Goal: Transaction & Acquisition: Purchase product/service

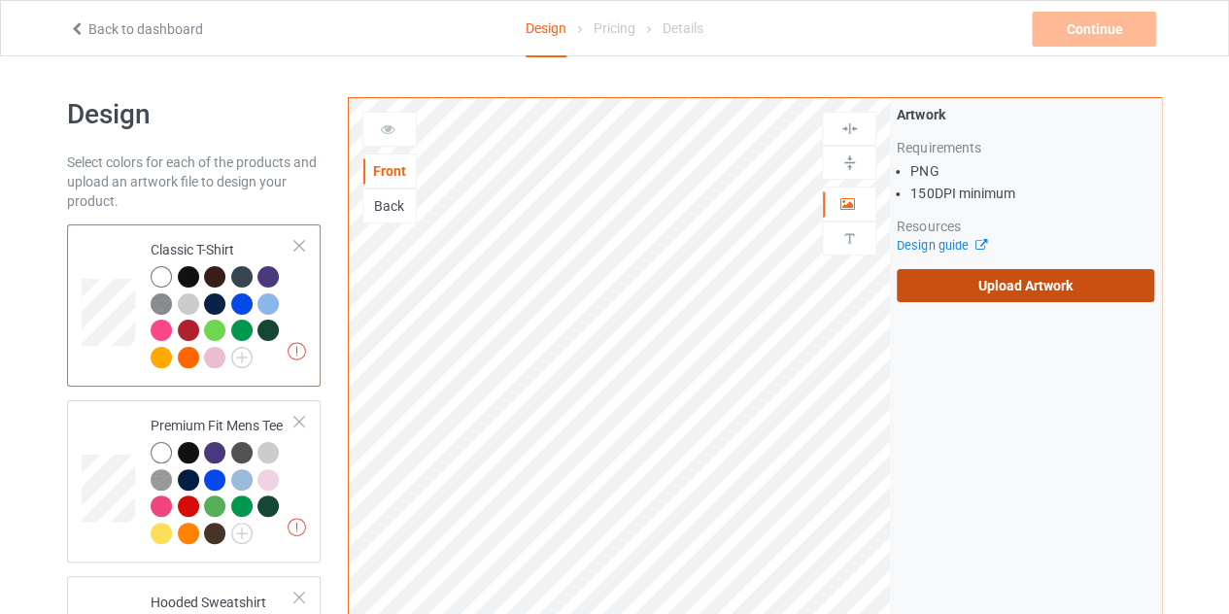
click at [999, 279] on label "Upload Artwork" at bounding box center [1025, 285] width 257 height 33
click at [0, 0] on input "Upload Artwork" at bounding box center [0, 0] width 0 height 0
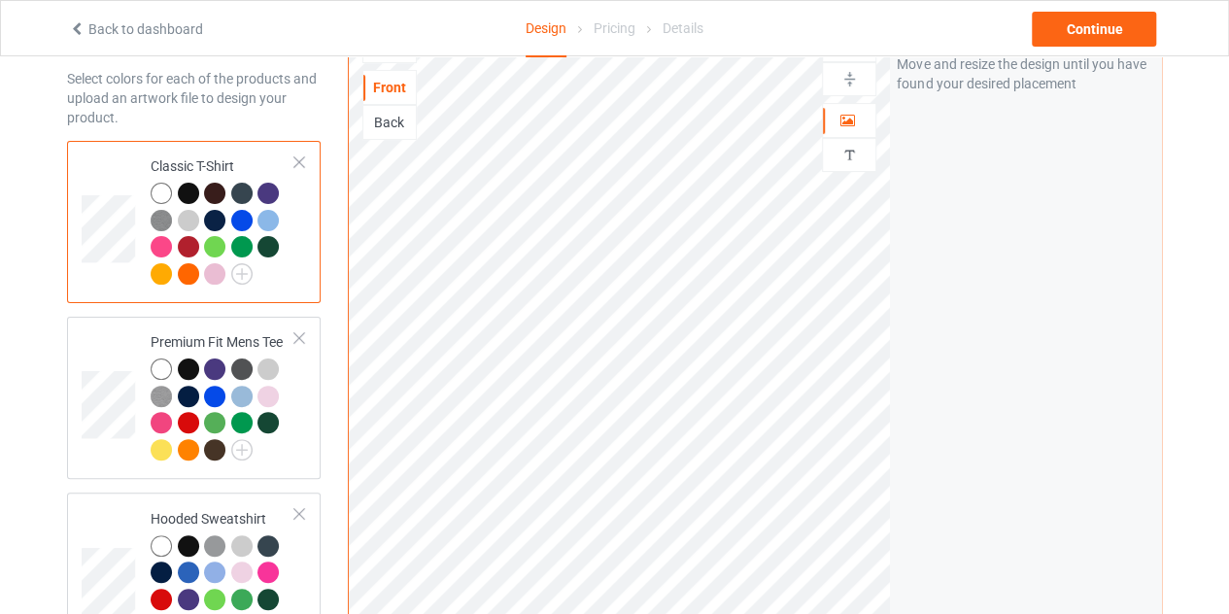
scroll to position [85, 0]
click at [188, 188] on div at bounding box center [188, 192] width 21 height 21
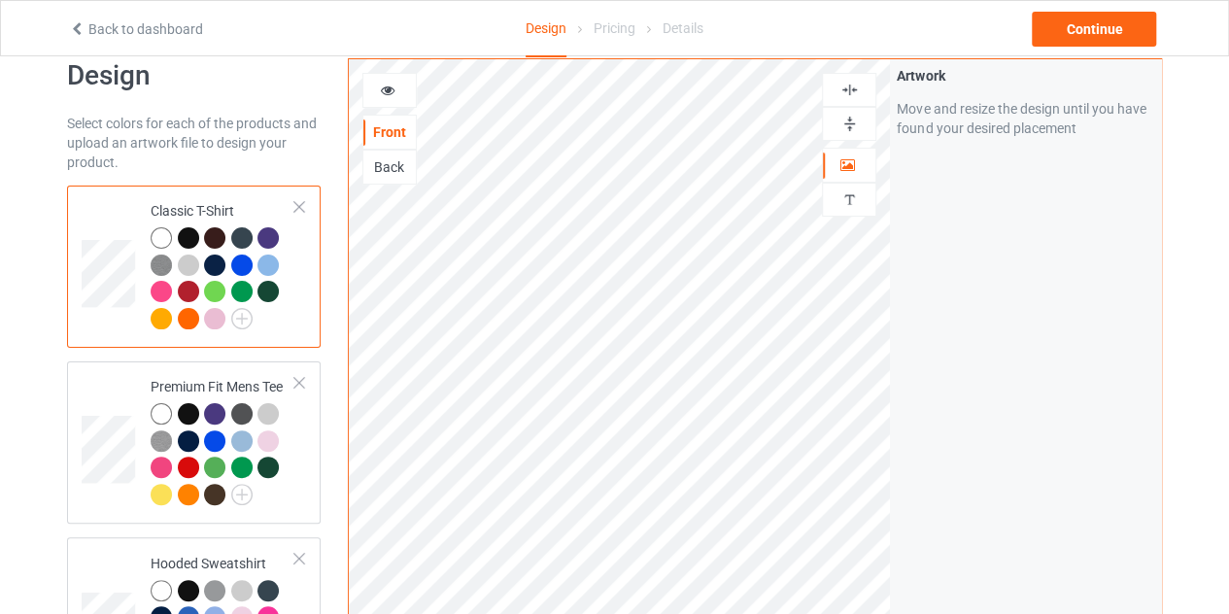
scroll to position [28, 0]
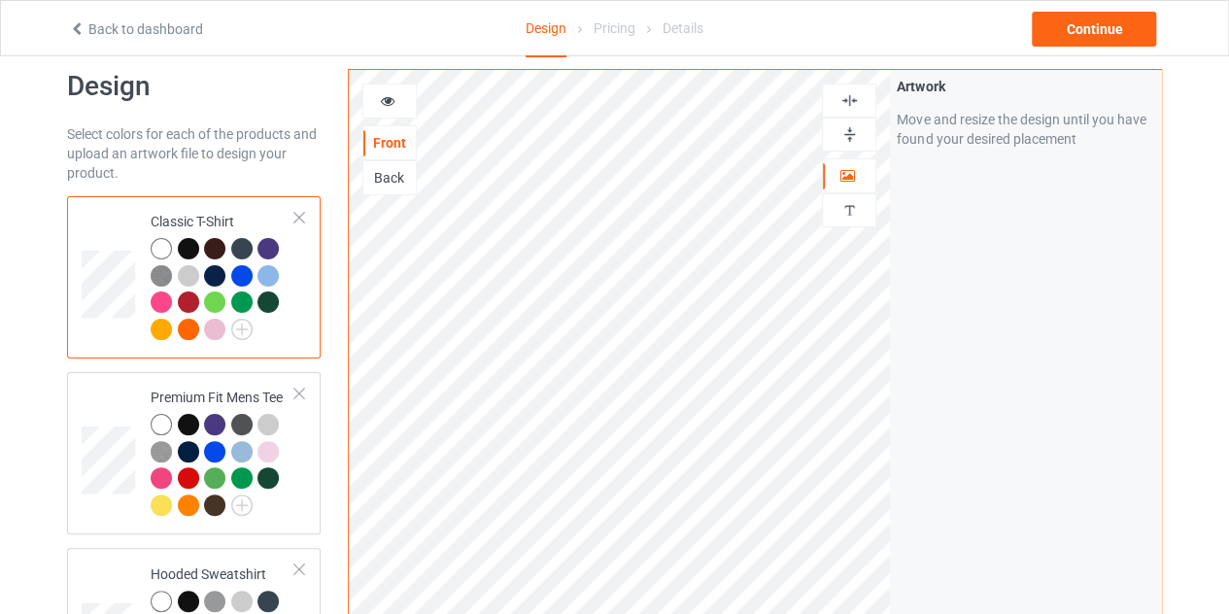
click at [389, 103] on icon at bounding box center [388, 98] width 17 height 14
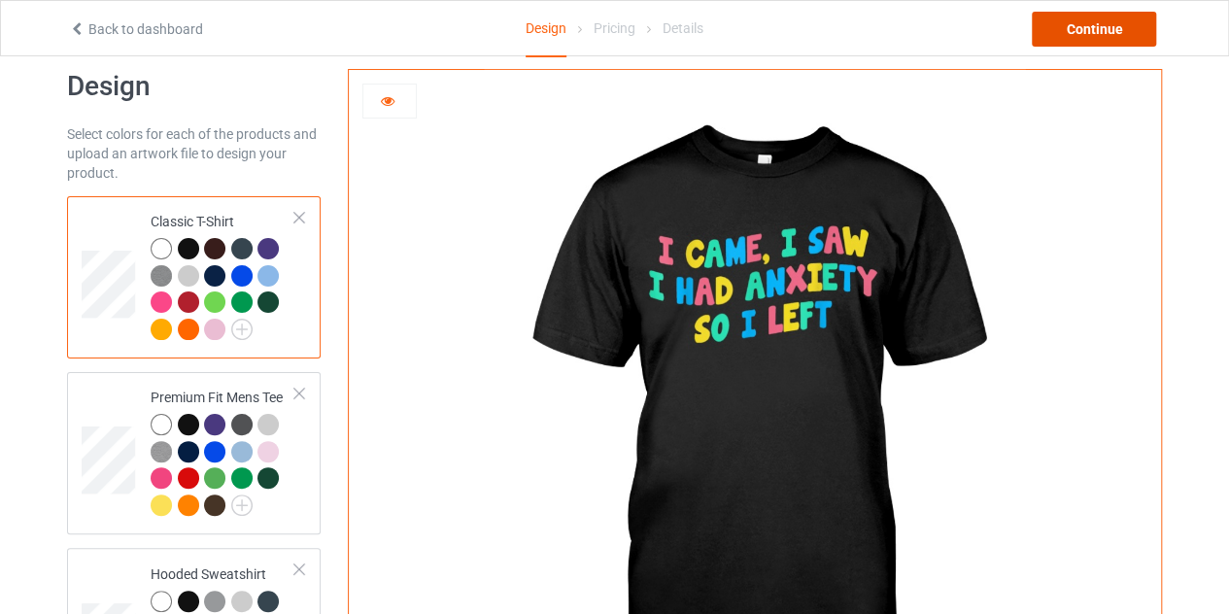
click at [1088, 30] on div "Continue" at bounding box center [1094, 29] width 124 height 35
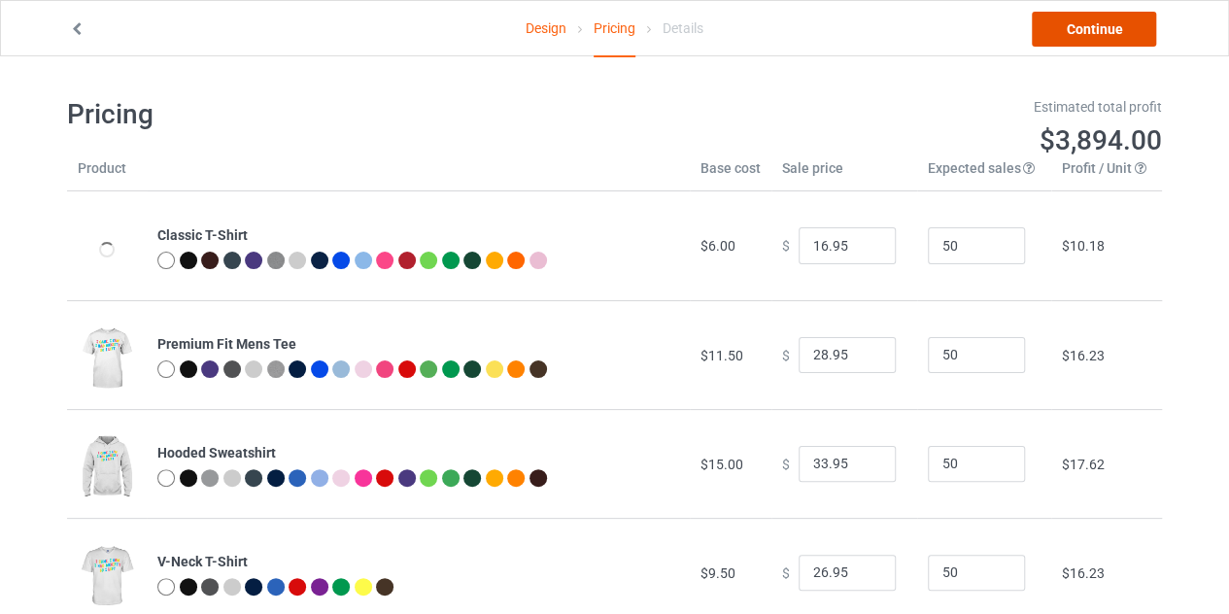
click at [1085, 26] on link "Continue" at bounding box center [1094, 29] width 124 height 35
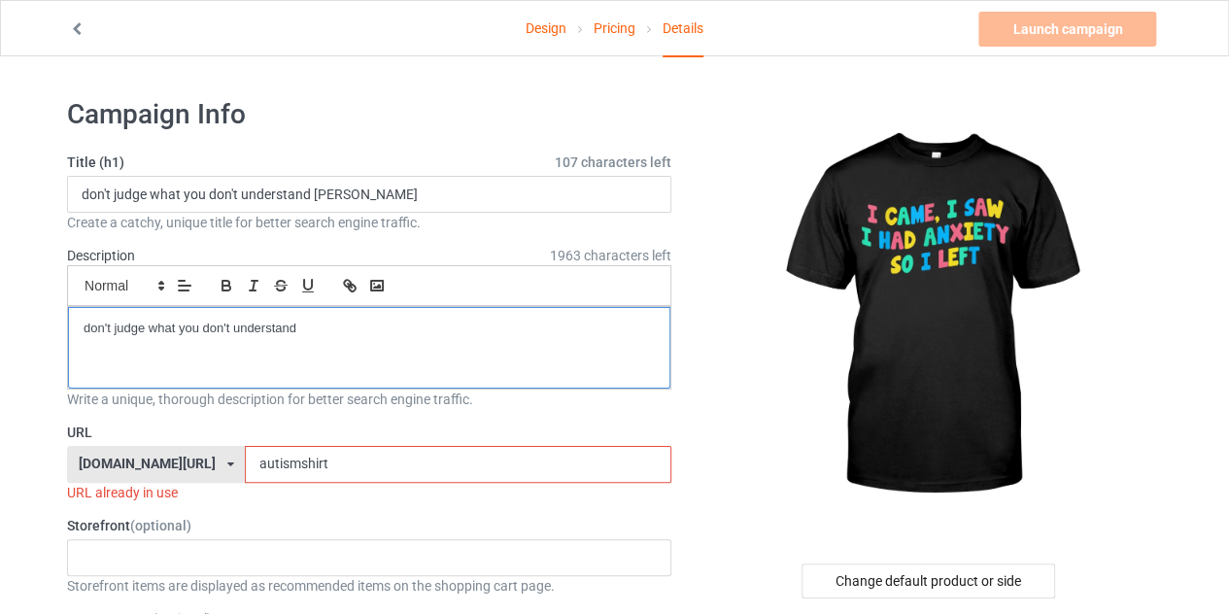
click at [321, 331] on p "don't judge what you don't understand" at bounding box center [369, 329] width 571 height 18
click at [135, 323] on p "i c" at bounding box center [369, 329] width 571 height 18
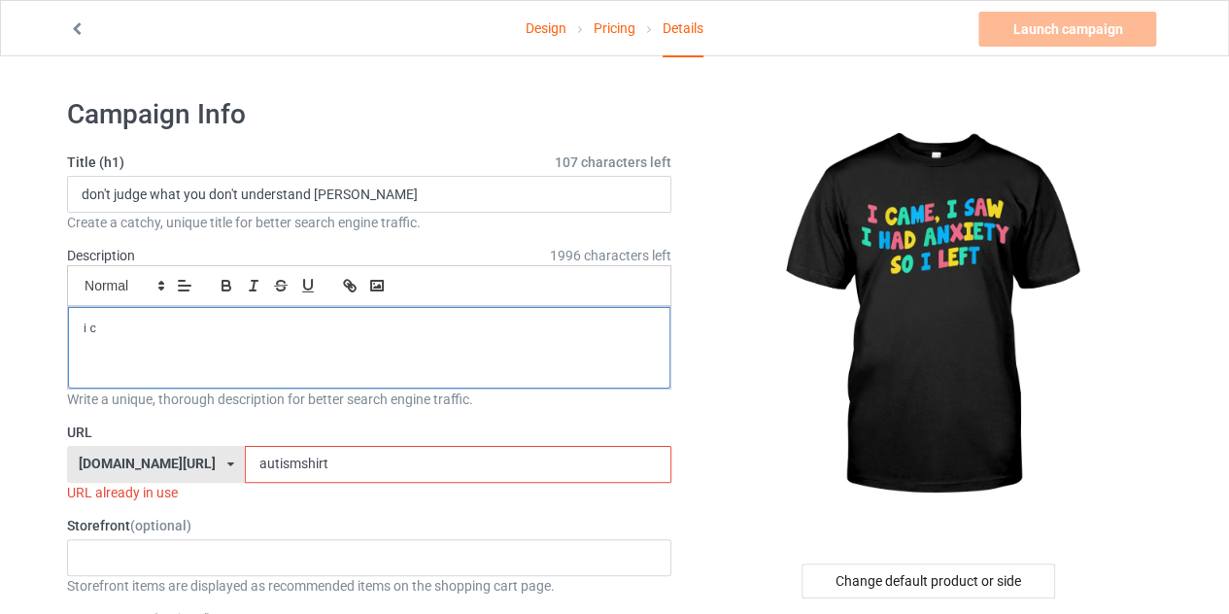
click at [135, 323] on p "i c" at bounding box center [369, 329] width 571 height 18
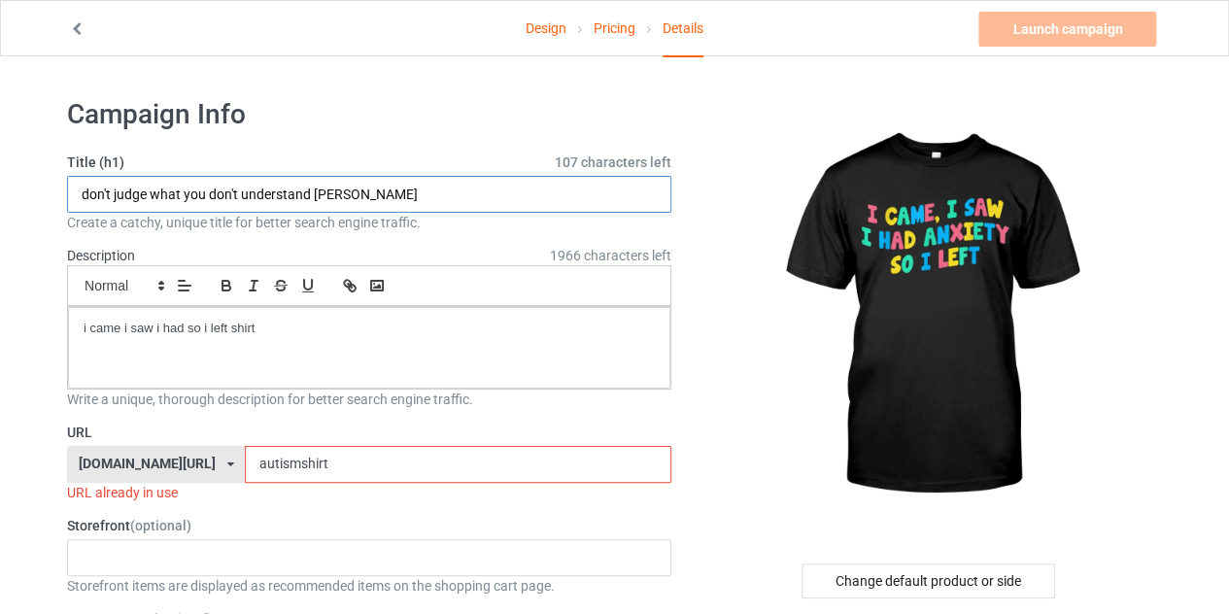
click at [406, 190] on input "don't judge what you don't understand [PERSON_NAME]" at bounding box center [369, 194] width 604 height 37
paste input "i came i saw i had so i left shirt"
type input "i came i saw i had so i left shirt"
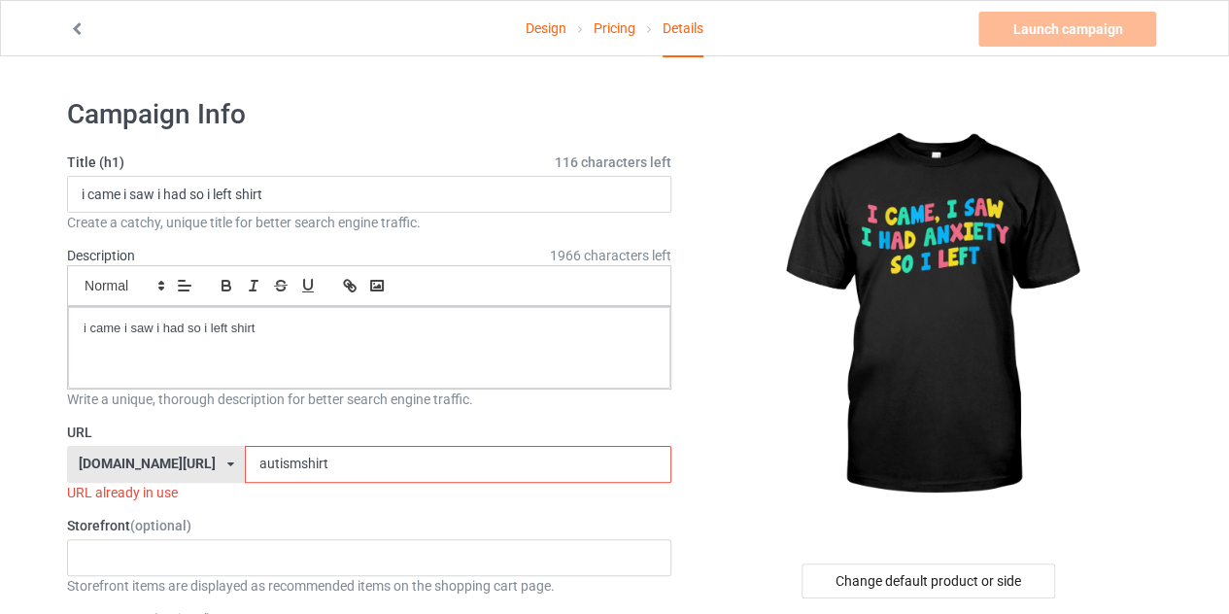
click at [338, 453] on input "autismshirt" at bounding box center [457, 464] width 425 height 37
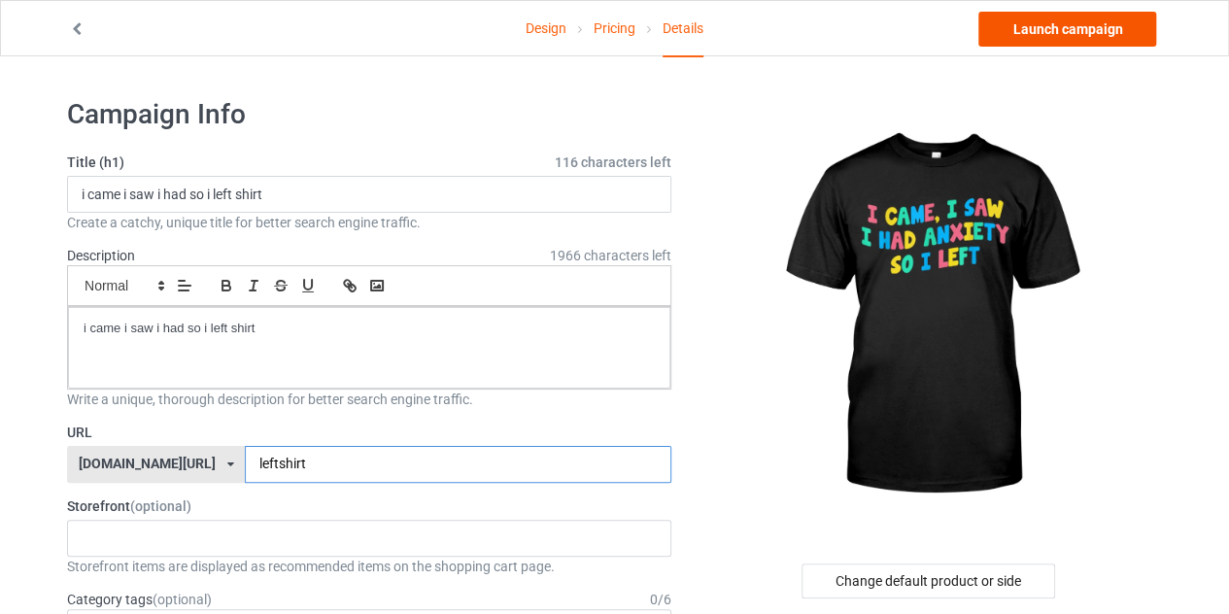
type input "leftshirt"
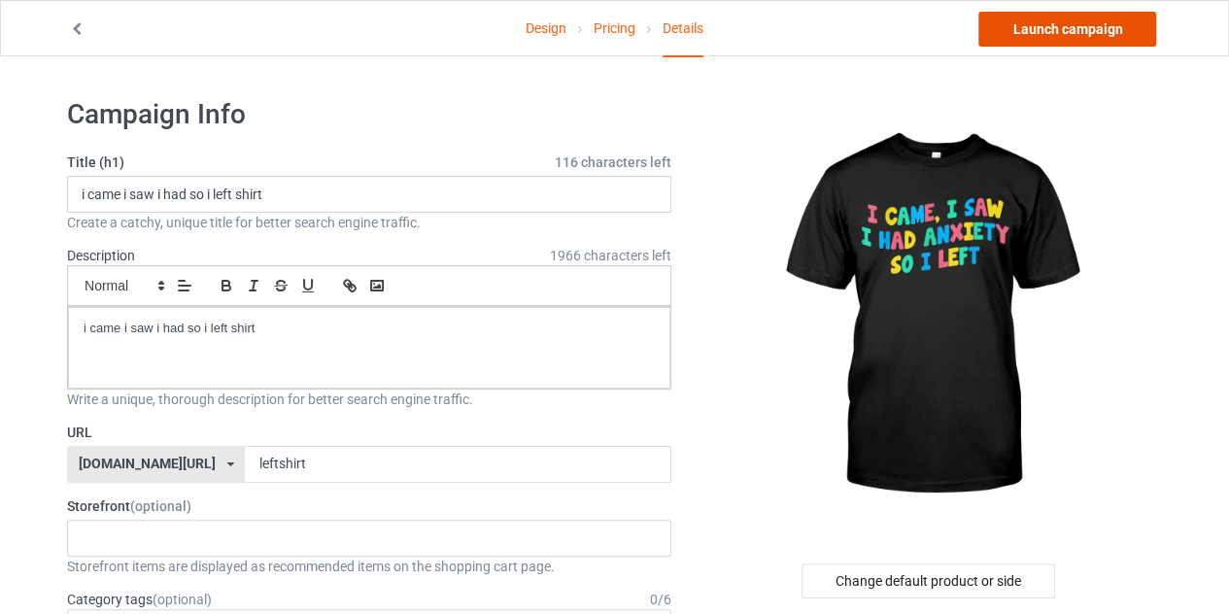
click at [1055, 42] on link "Launch campaign" at bounding box center [1067, 29] width 178 height 35
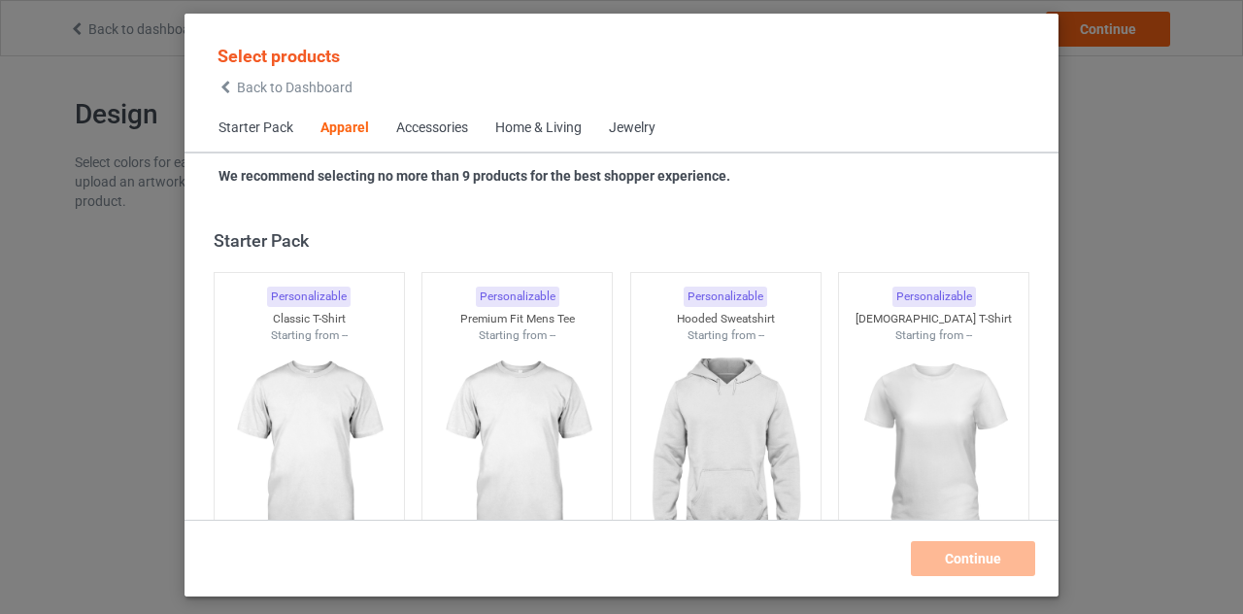
scroll to position [724, 0]
